Goal: Information Seeking & Learning: Find specific fact

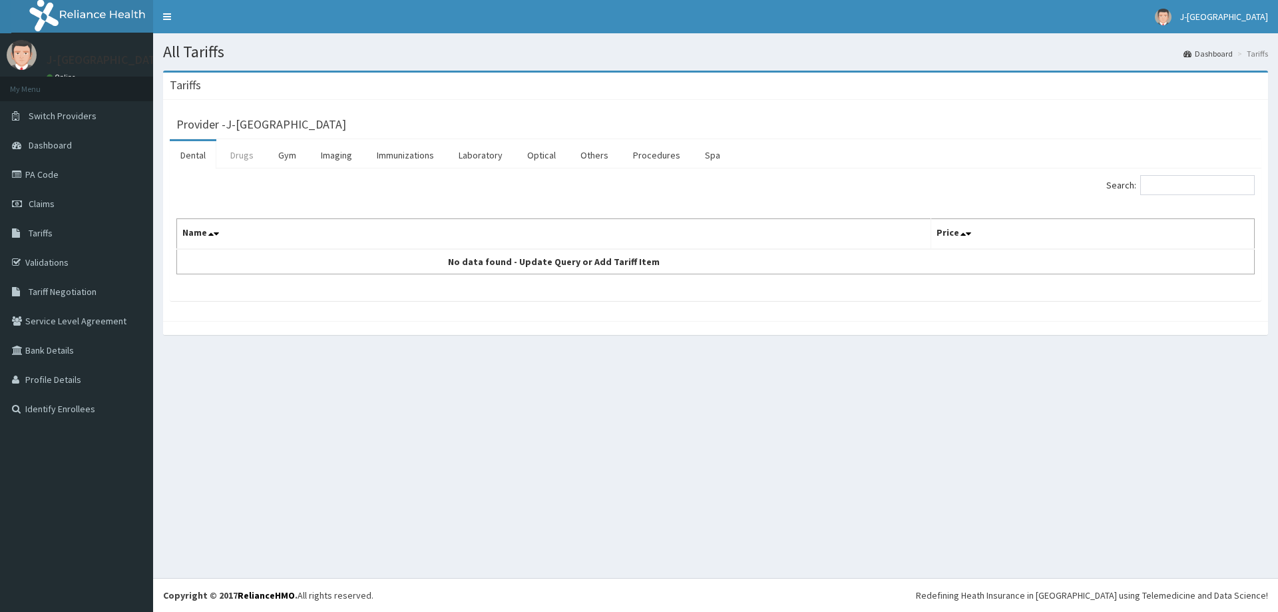
click at [230, 155] on link "Drugs" at bounding box center [242, 155] width 45 height 28
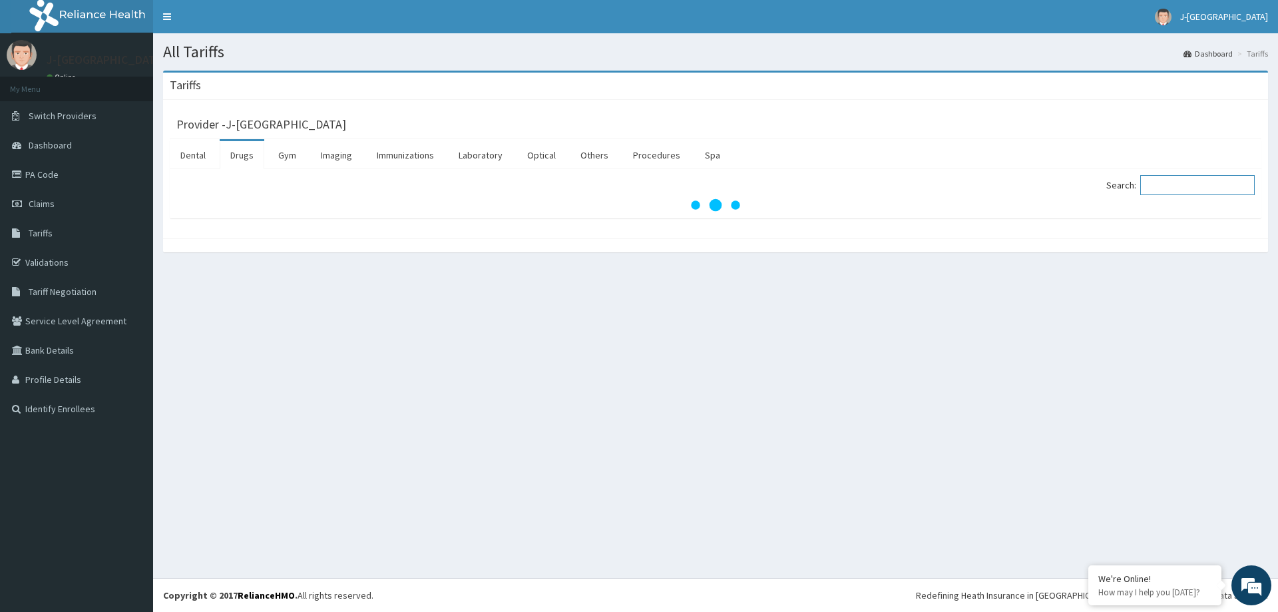
click at [1210, 187] on input "Search:" at bounding box center [1197, 185] width 115 height 20
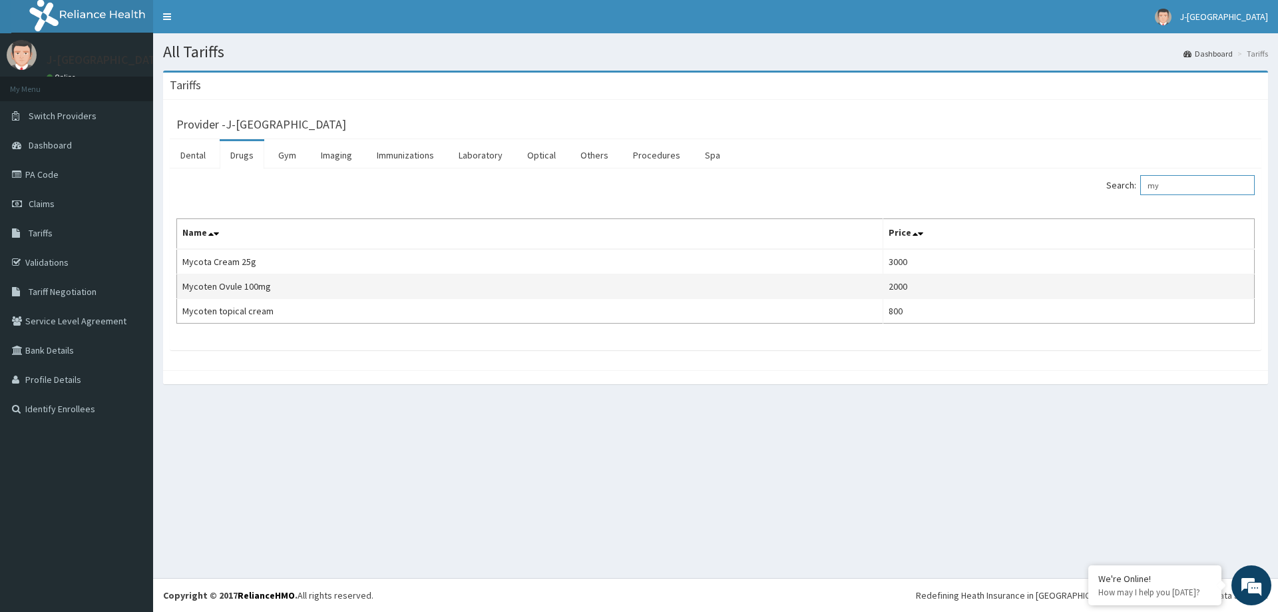
type input "m"
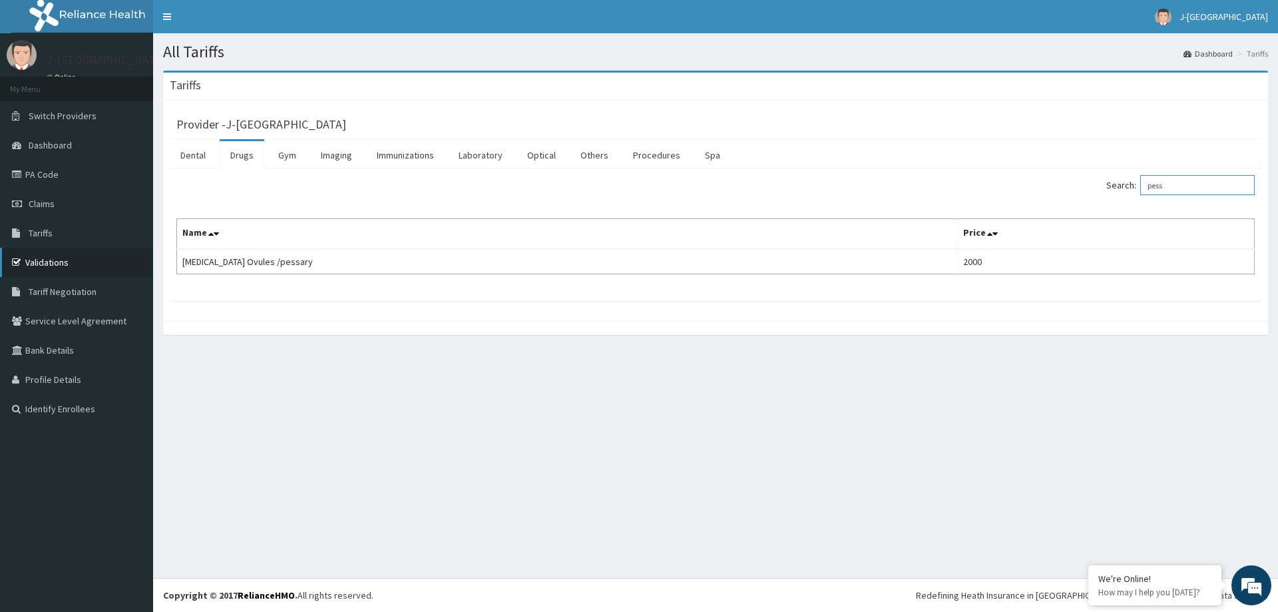
type input "pess"
click at [55, 263] on link "Validations" at bounding box center [76, 262] width 153 height 29
click at [242, 152] on link "Drugs" at bounding box center [242, 155] width 45 height 28
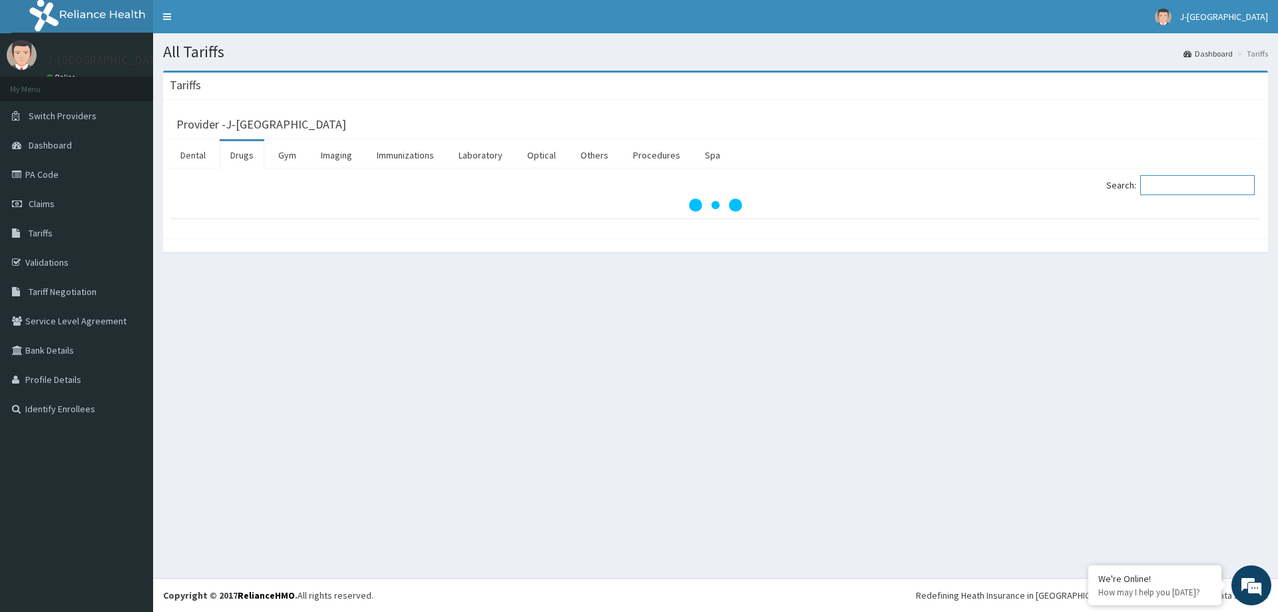
click at [1177, 186] on input "Search:" at bounding box center [1197, 185] width 115 height 20
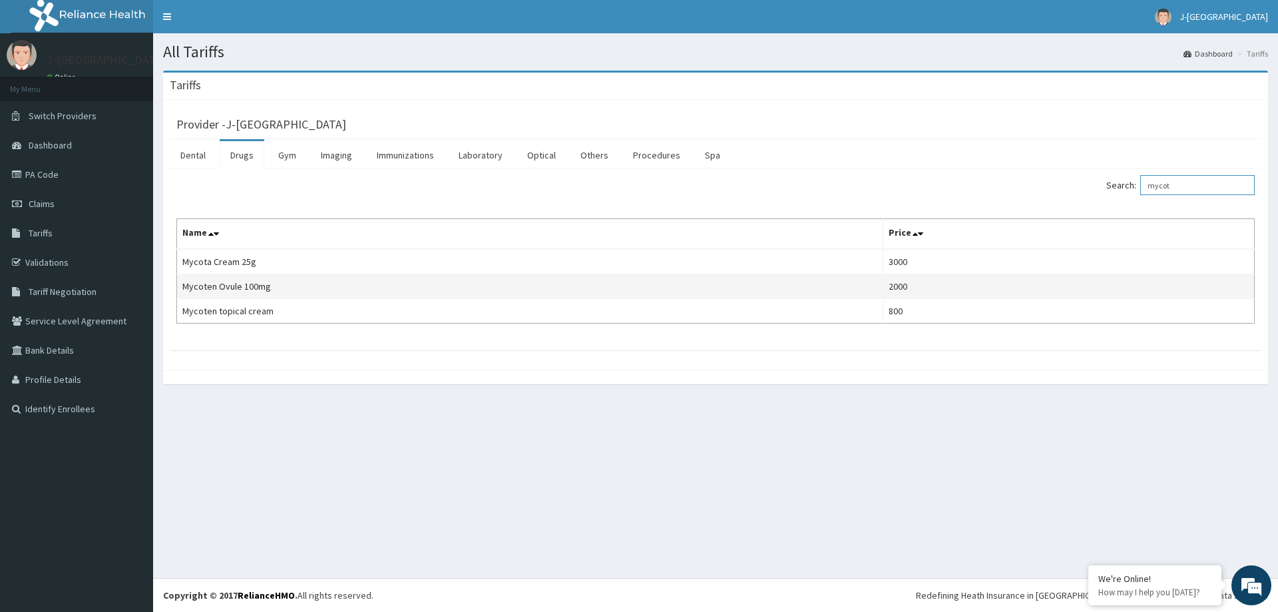
type input "mycot"
click at [518, 297] on td "Mycoten Ovule 100mg" at bounding box center [530, 286] width 706 height 25
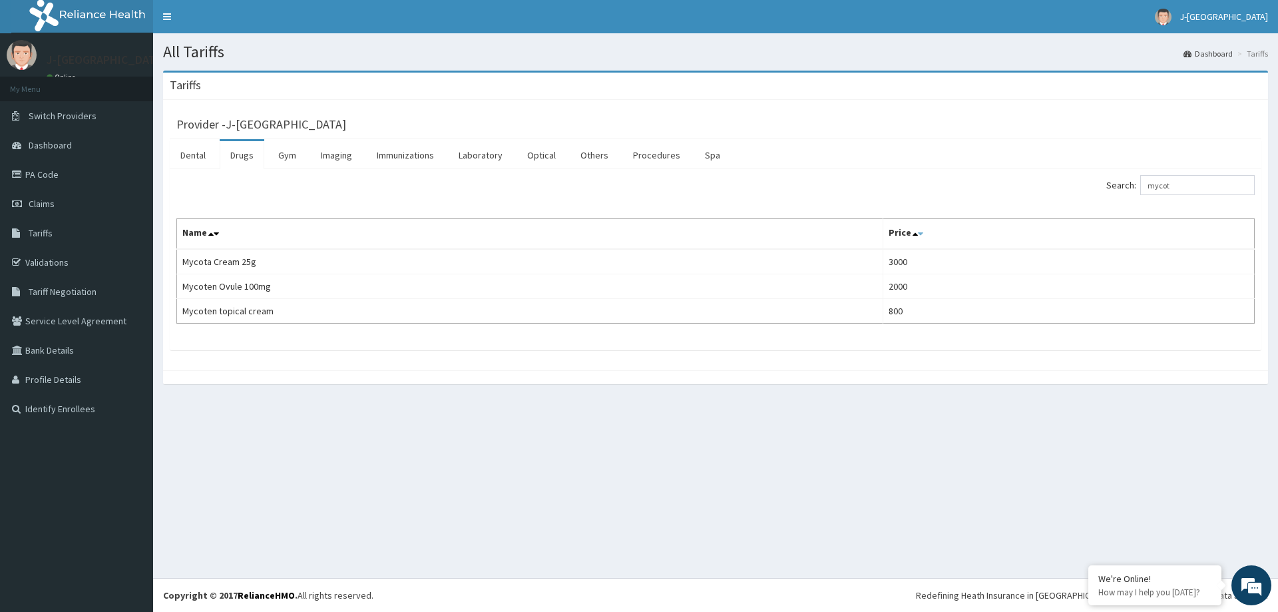
click at [918, 230] on icon at bounding box center [920, 233] width 5 height 9
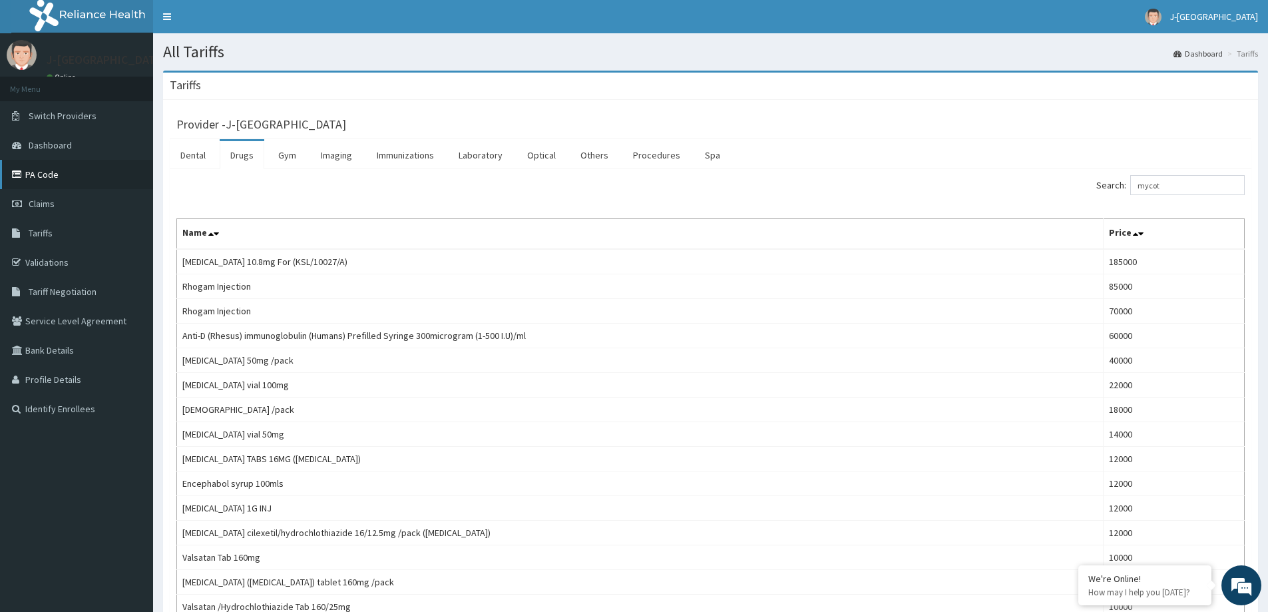
click at [41, 175] on link "PA Code" at bounding box center [76, 174] width 153 height 29
